Goal: Download file/media

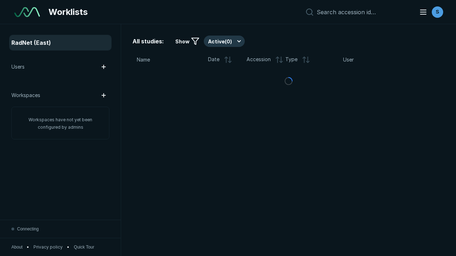
scroll to position [1945, 2967]
